Goal: Information Seeking & Learning: Understand process/instructions

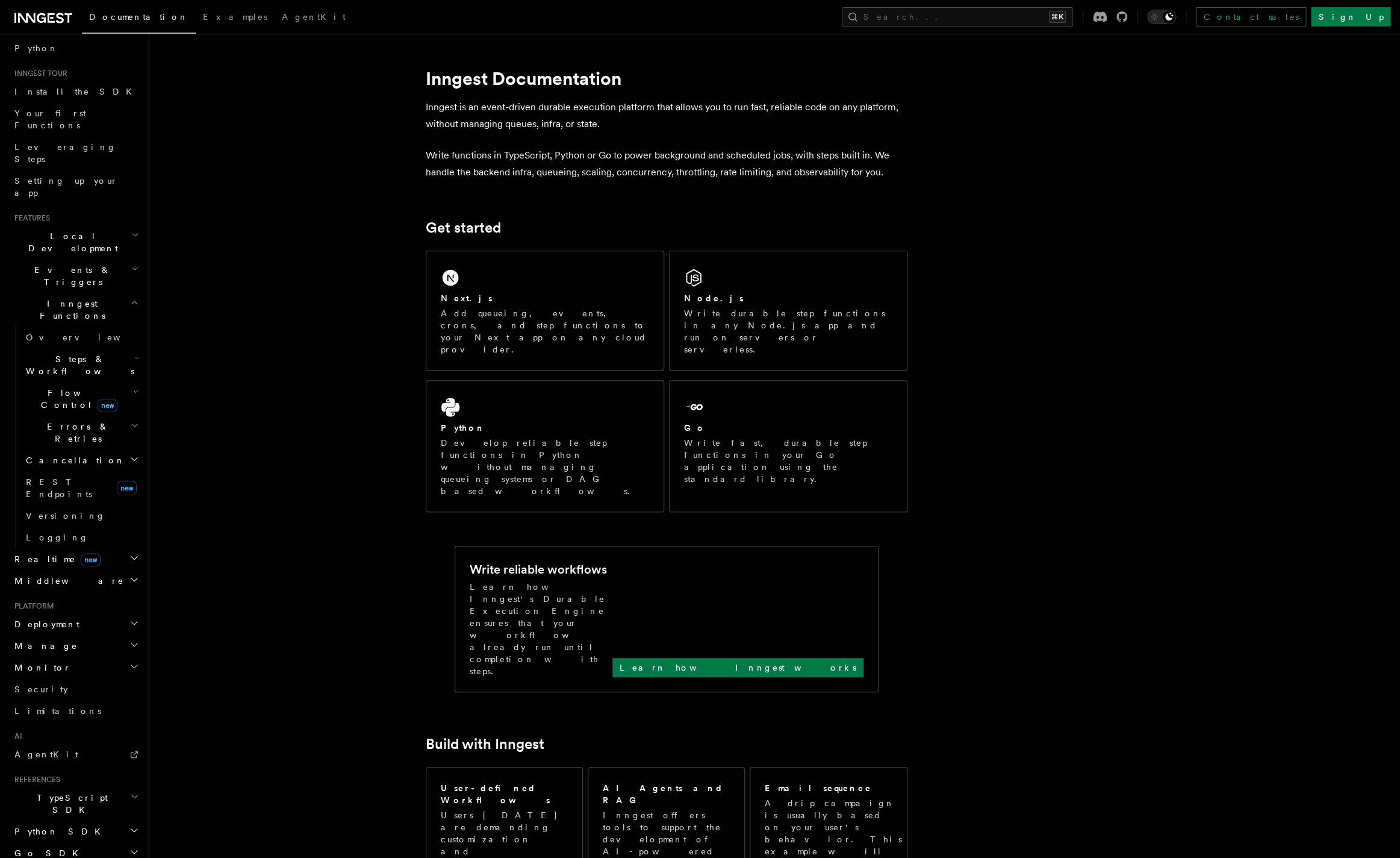
scroll to position [130, 0]
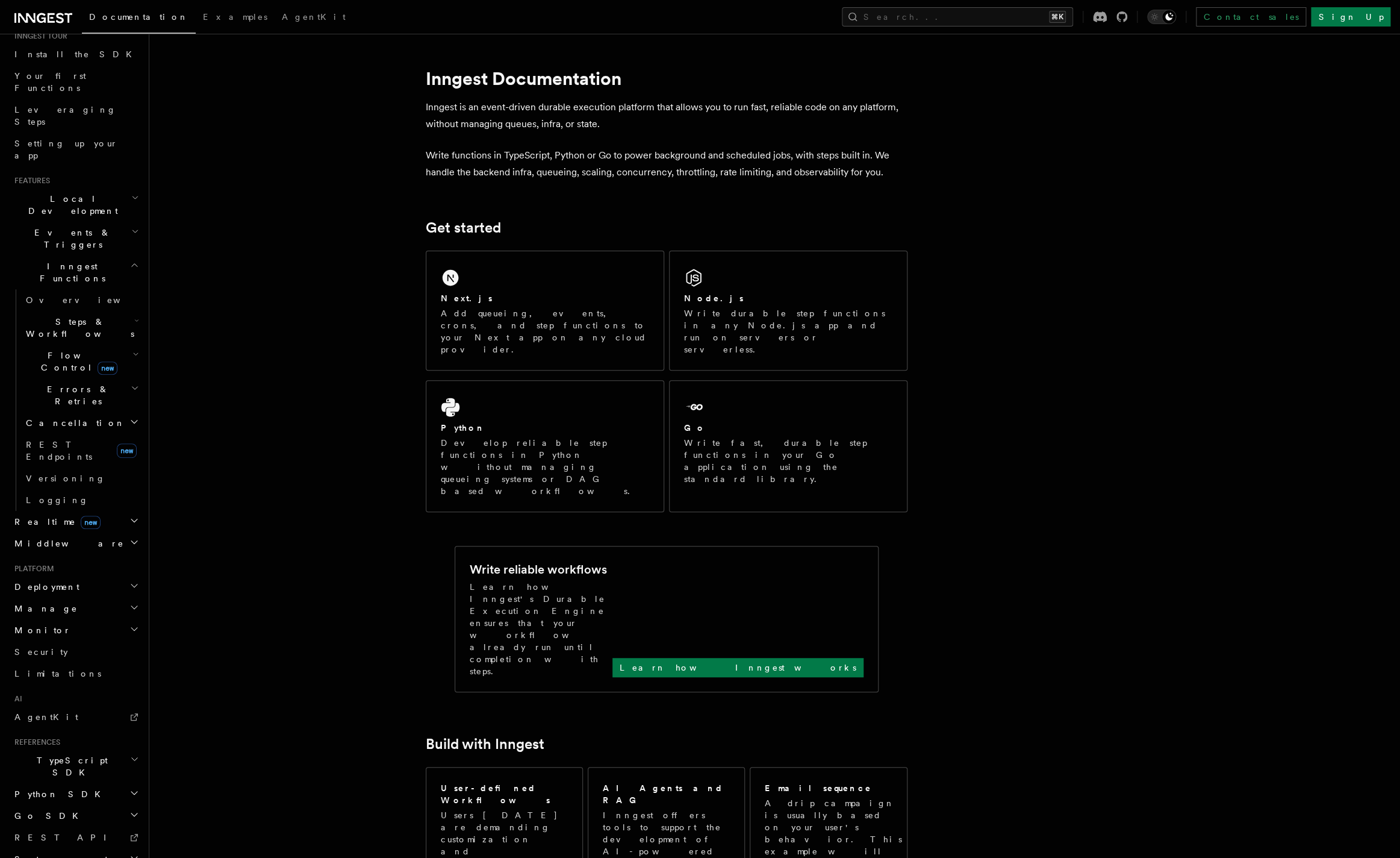
click at [44, 227] on span "Events & Triggers" at bounding box center [70, 238] width 121 height 24
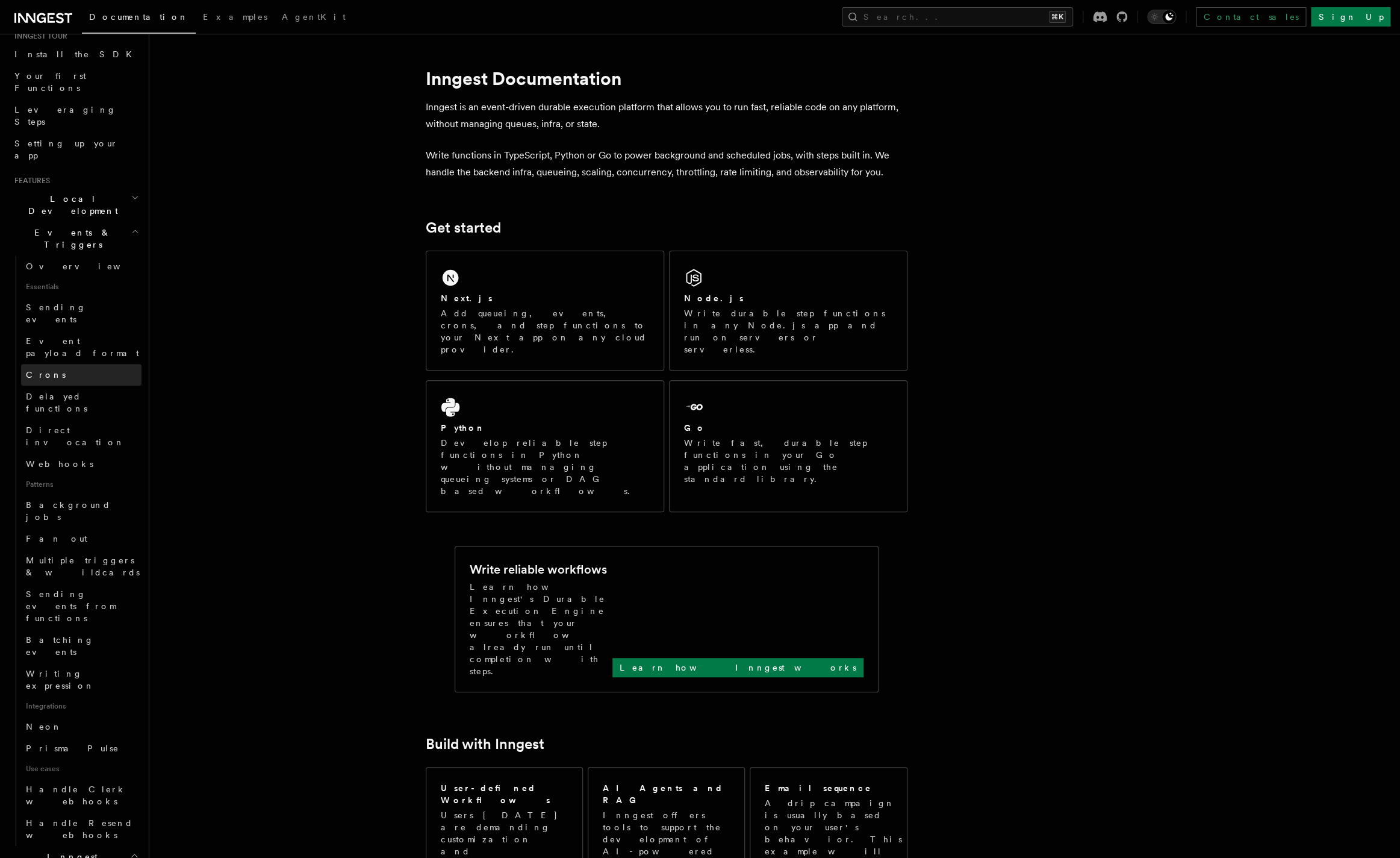
click at [56, 364] on link "Crons" at bounding box center [81, 374] width 120 height 22
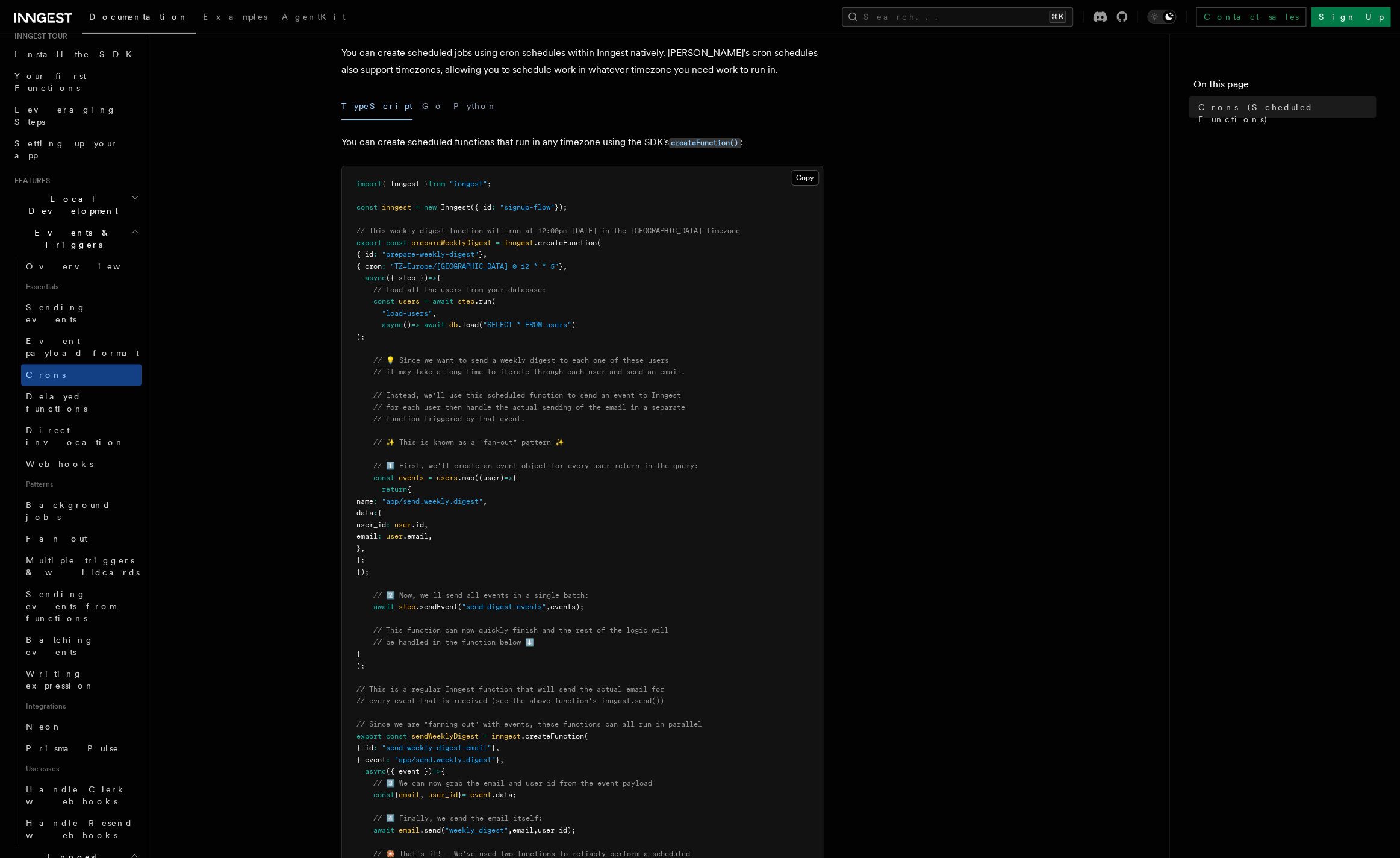
scroll to position [68, 0]
click at [1083, 409] on article "Features Events & Triggers Crons (Scheduled Functions) You can create scheduled…" at bounding box center [659, 620] width 980 height 1269
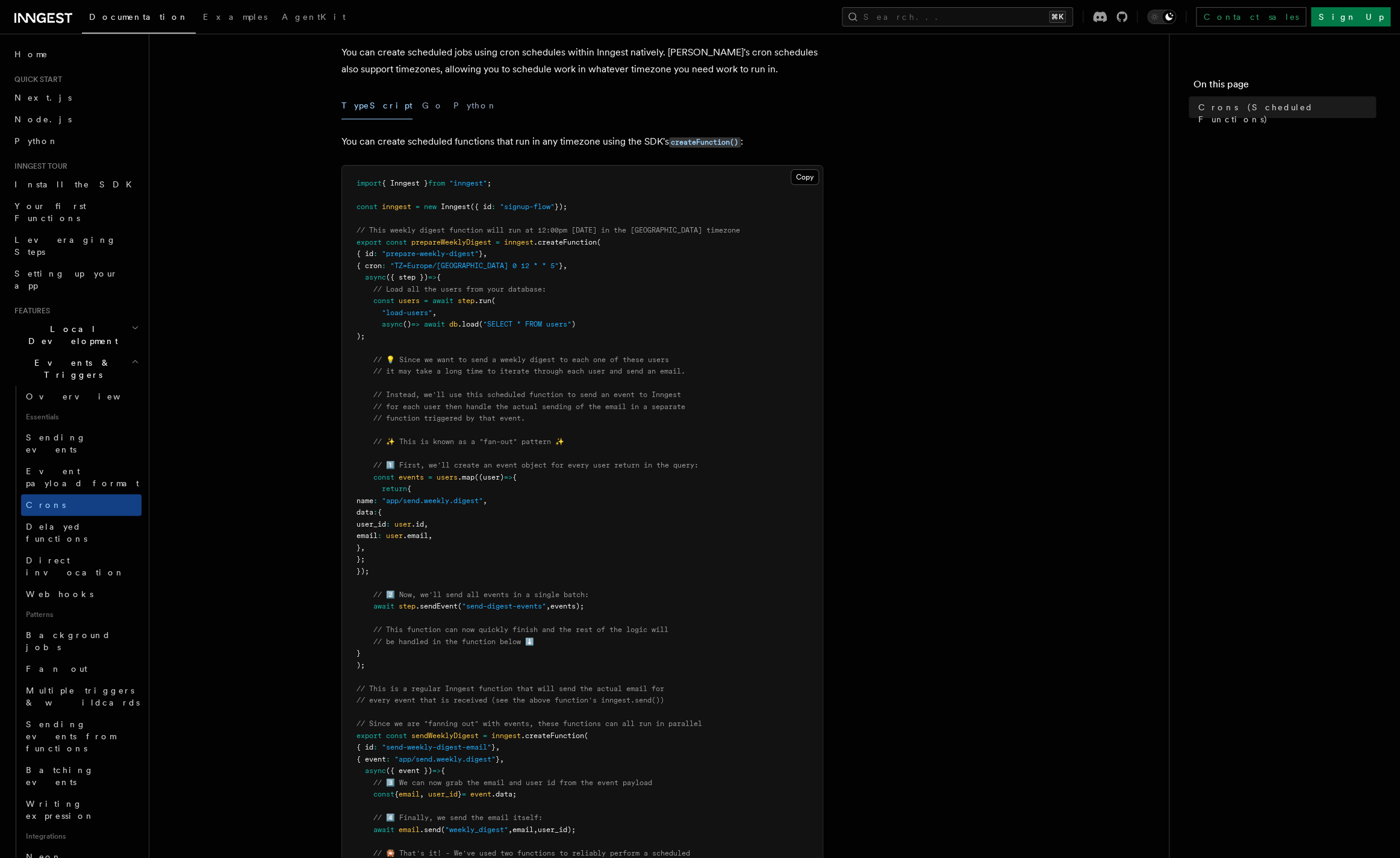
scroll to position [68, 0]
